Goal: Information Seeking & Learning: Learn about a topic

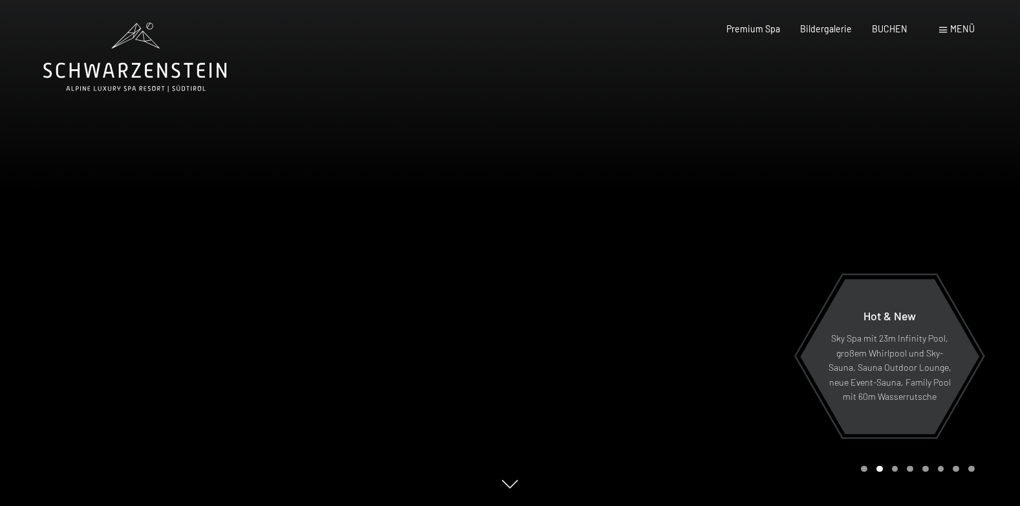
click at [896, 470] on div "Carousel Page 3" at bounding box center [895, 469] width 6 height 6
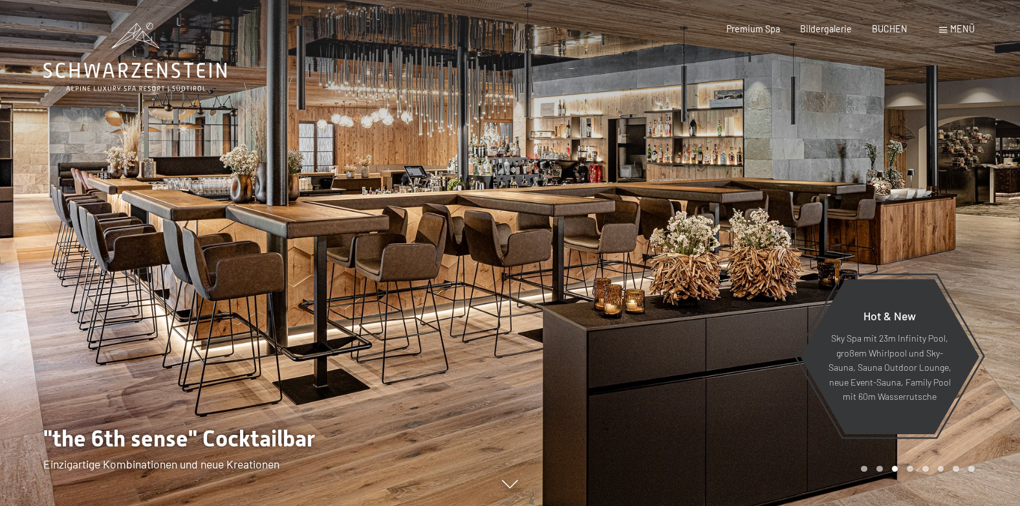
click at [909, 466] on div "Carousel Page 4" at bounding box center [910, 469] width 6 height 6
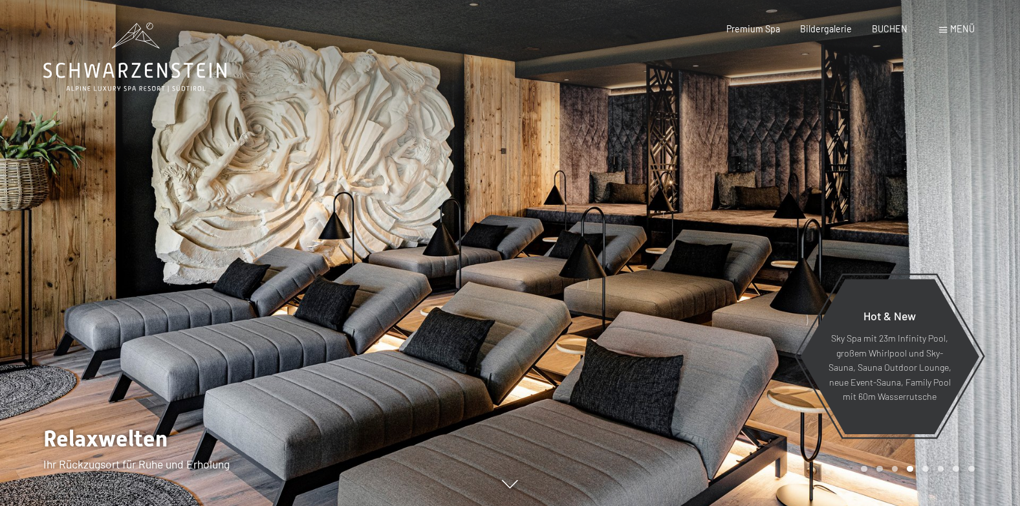
click at [954, 25] on span "Menü" at bounding box center [962, 28] width 25 height 11
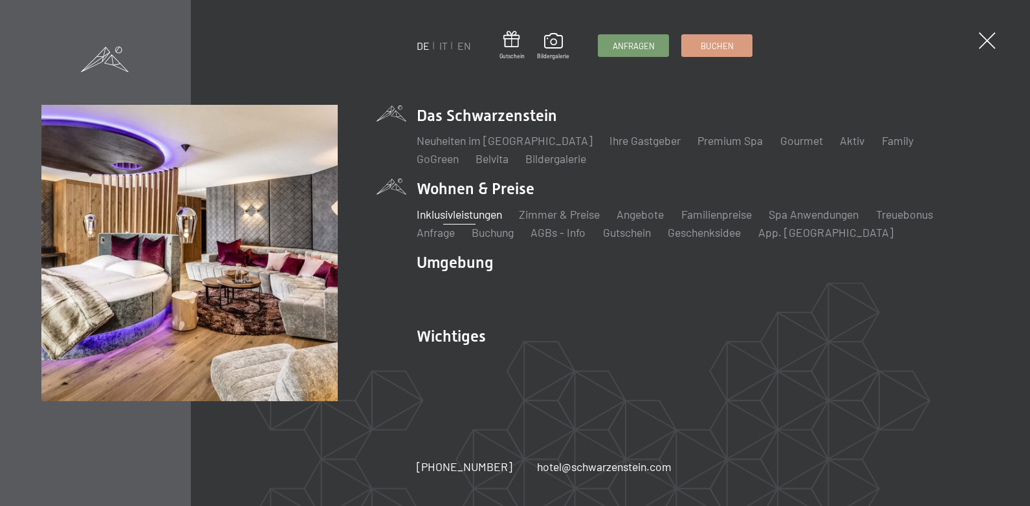
click at [486, 211] on link "Inklusivleistungen" at bounding box center [459, 214] width 85 height 14
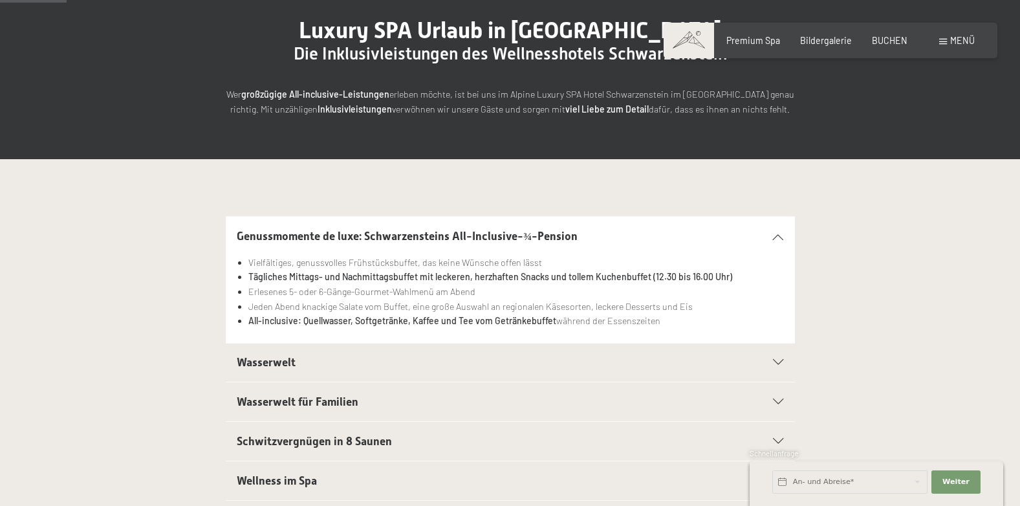
scroll to position [146, 0]
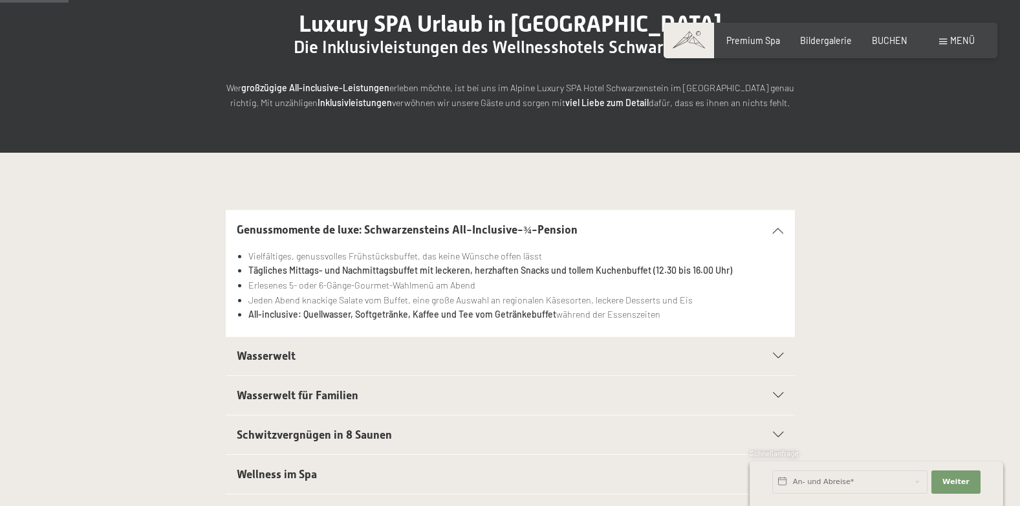
click at [777, 345] on div "Wasserwelt" at bounding box center [510, 356] width 547 height 39
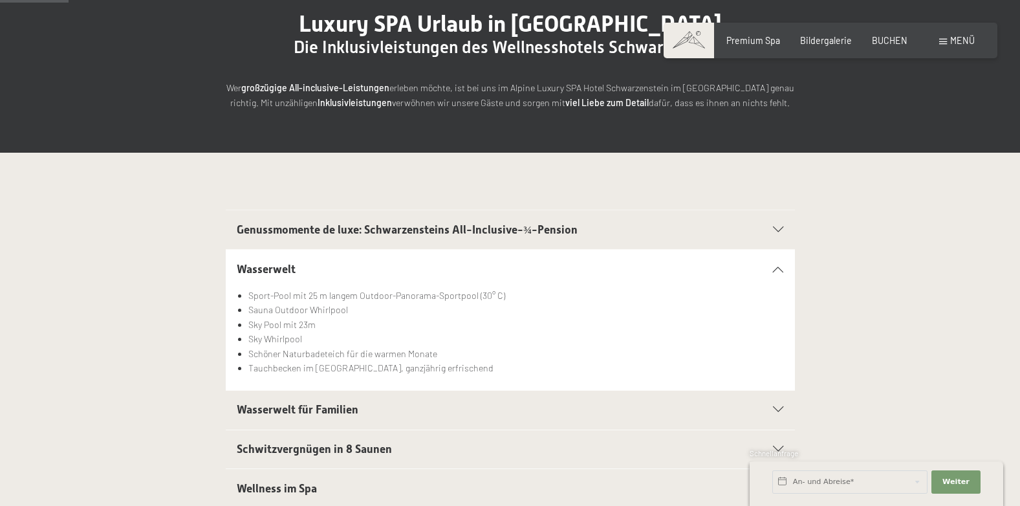
click at [777, 441] on div "Schwitzvergnügen in 8 Saunen" at bounding box center [510, 449] width 547 height 39
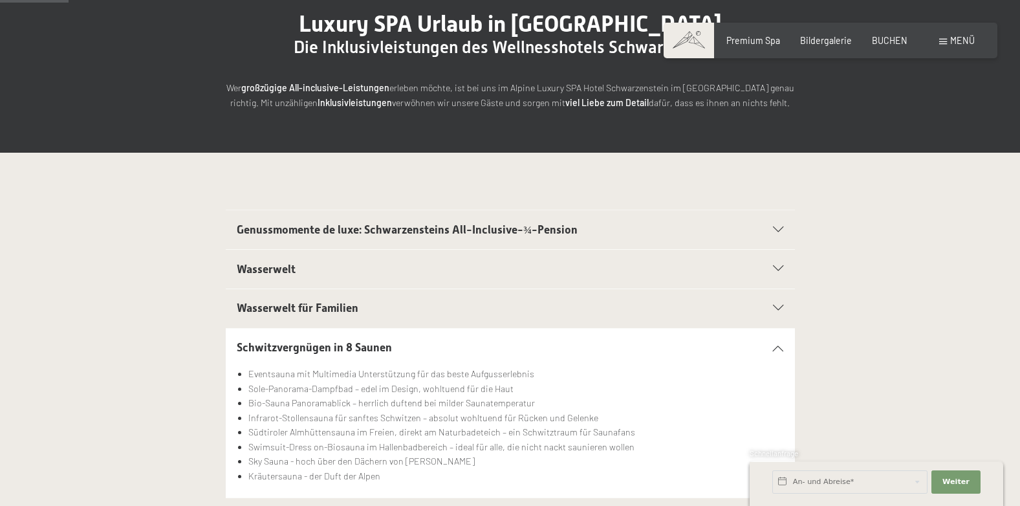
click at [990, 393] on div "Schwitzvergnügen in 8 Saunen Eventsauna mit Multimedia Unterstützung für das be…" at bounding box center [510, 413] width 1020 height 171
click at [774, 350] on icon at bounding box center [778, 348] width 10 height 6
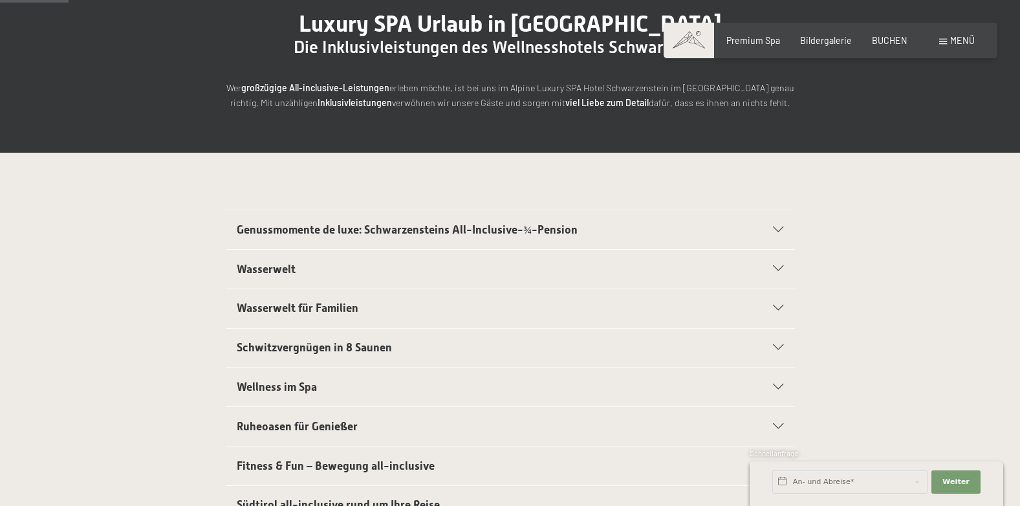
click at [776, 384] on icon at bounding box center [778, 387] width 10 height 6
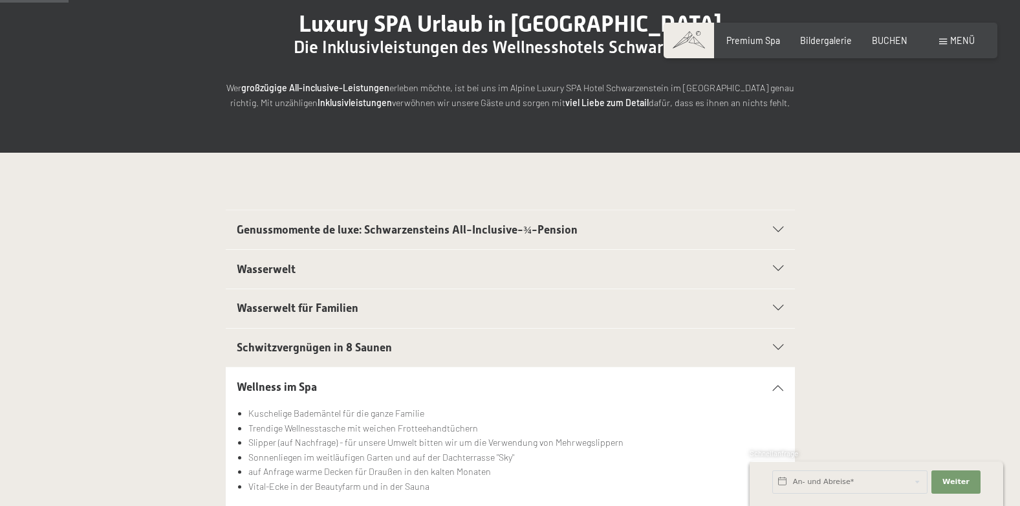
click at [776, 385] on icon at bounding box center [778, 387] width 10 height 6
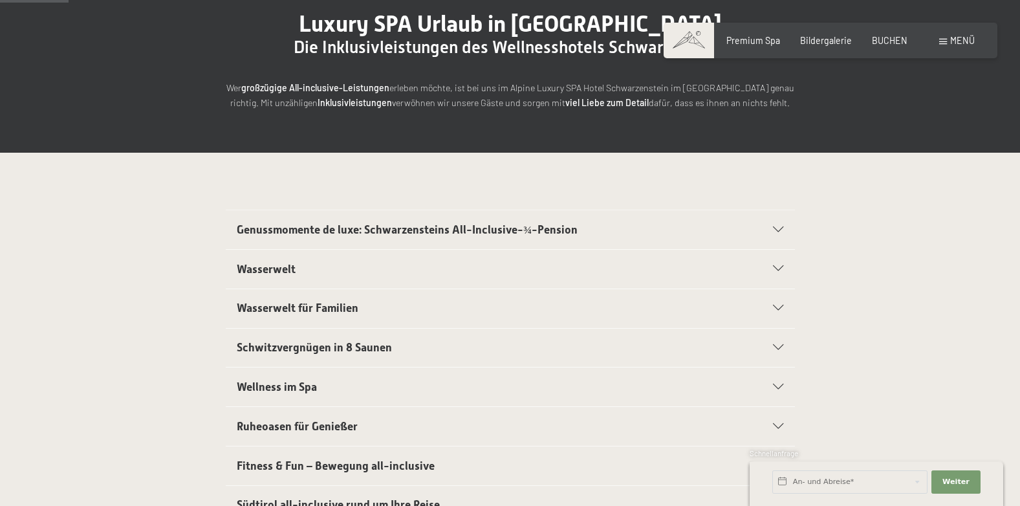
click at [778, 424] on icon at bounding box center [778, 427] width 10 height 6
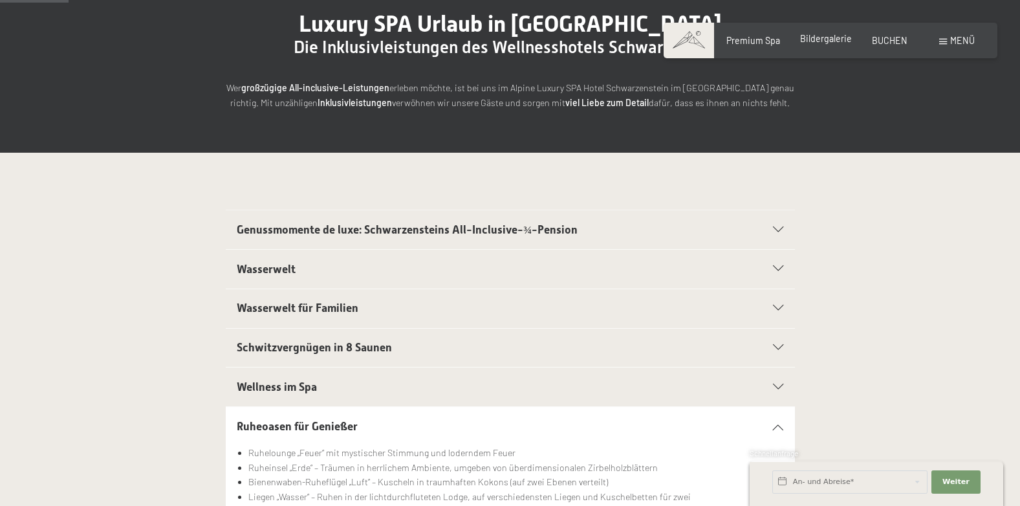
click at [836, 38] on span "Bildergalerie" at bounding box center [826, 38] width 52 height 11
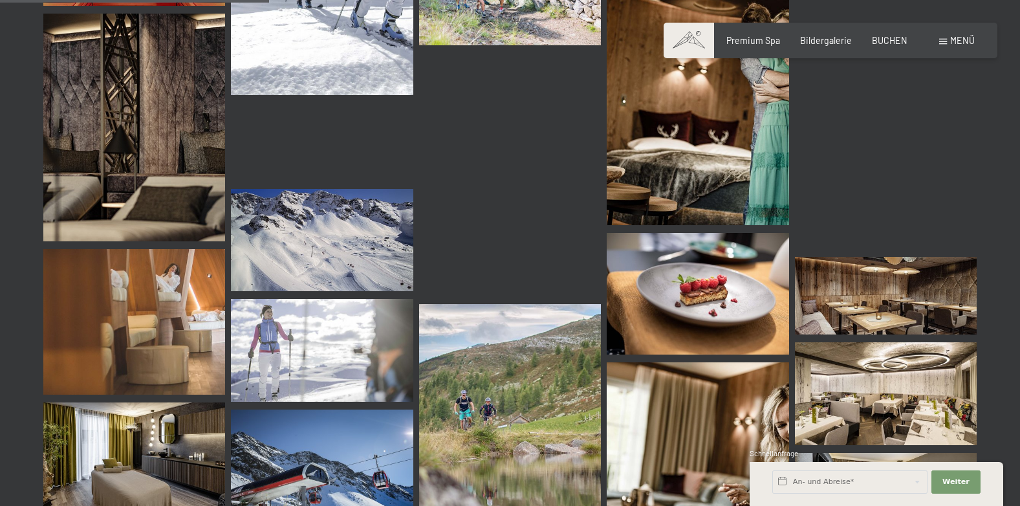
scroll to position [3867, 0]
